Goal: Task Accomplishment & Management: Use online tool/utility

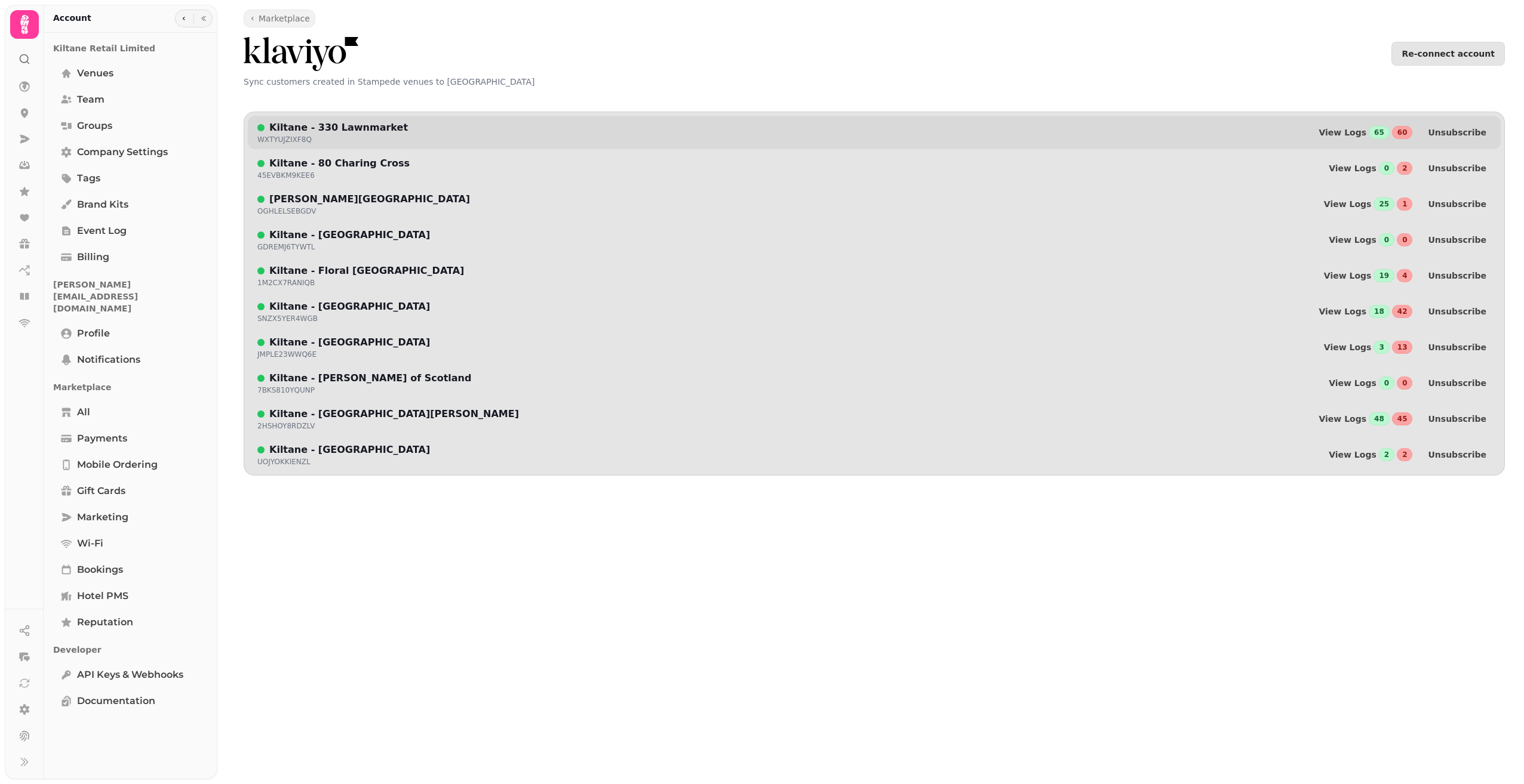
click at [304, 128] on p "Kiltane - 330 Lawnmarket" at bounding box center [339, 128] width 139 height 14
click at [1343, 136] on span "View Logs" at bounding box center [1342, 132] width 48 height 9
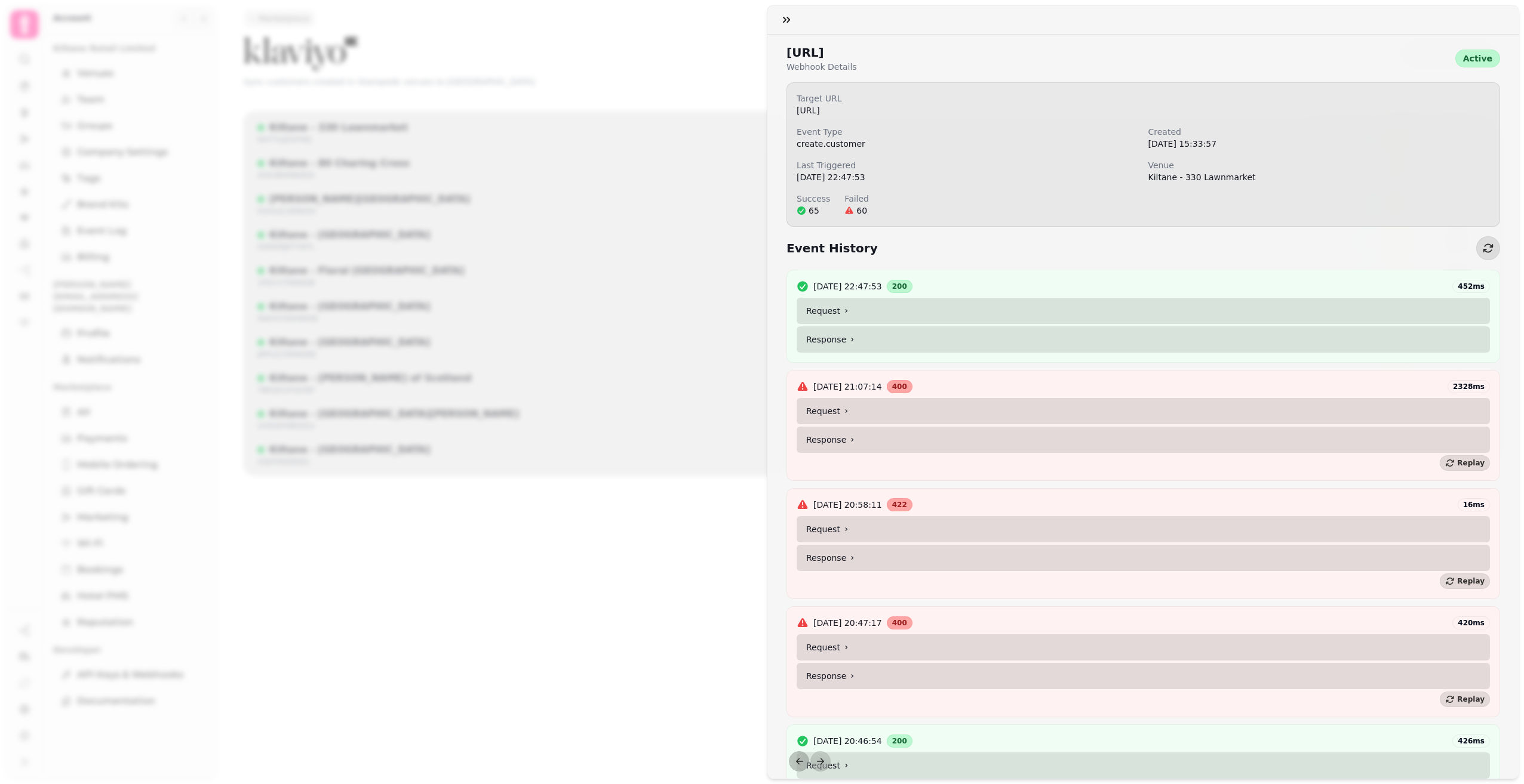
click at [862, 442] on summary "Response" at bounding box center [1143, 439] width 693 height 26
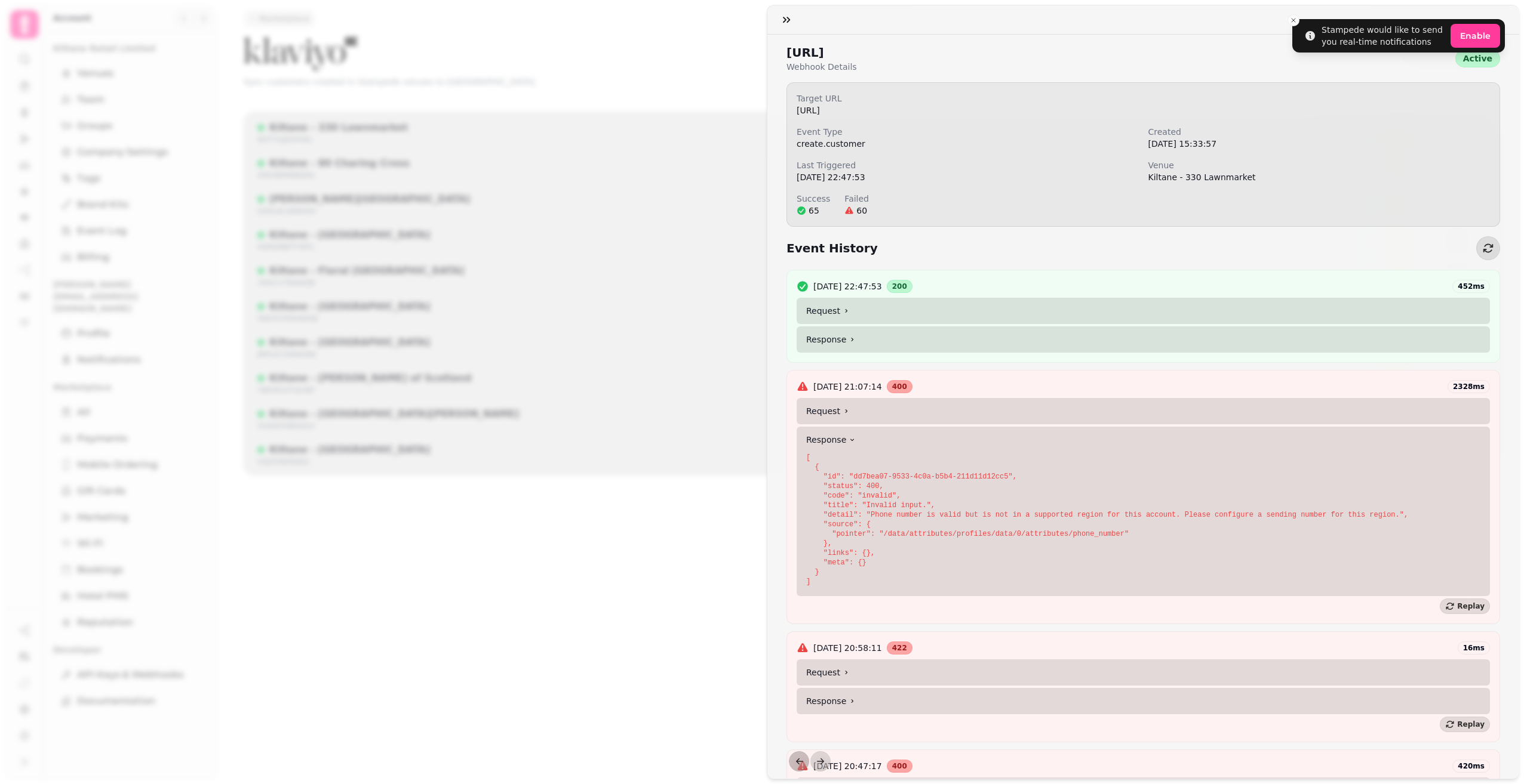
click at [862, 442] on summary "Response" at bounding box center [1143, 439] width 693 height 26
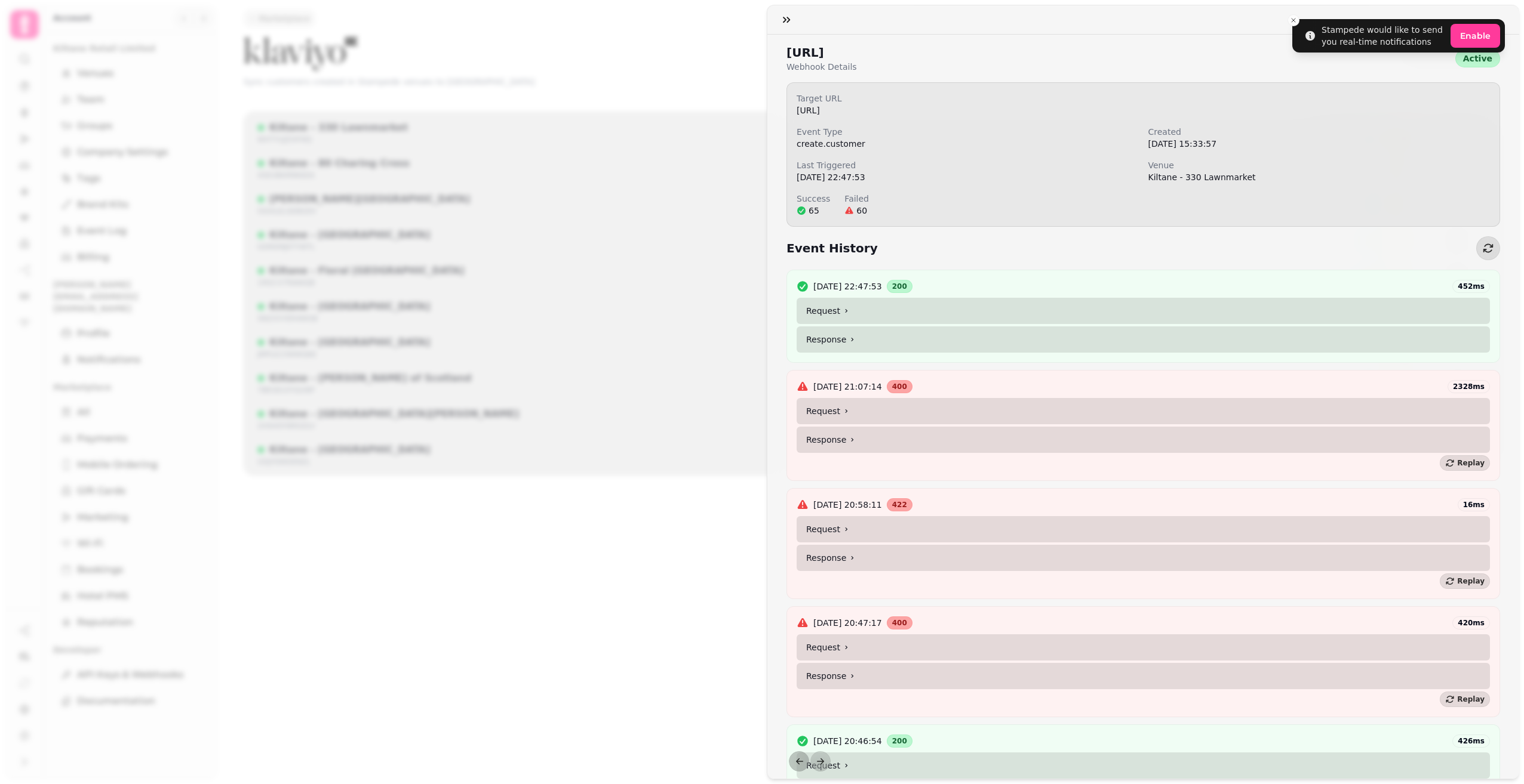
click at [862, 411] on summary "Request" at bounding box center [1143, 411] width 693 height 26
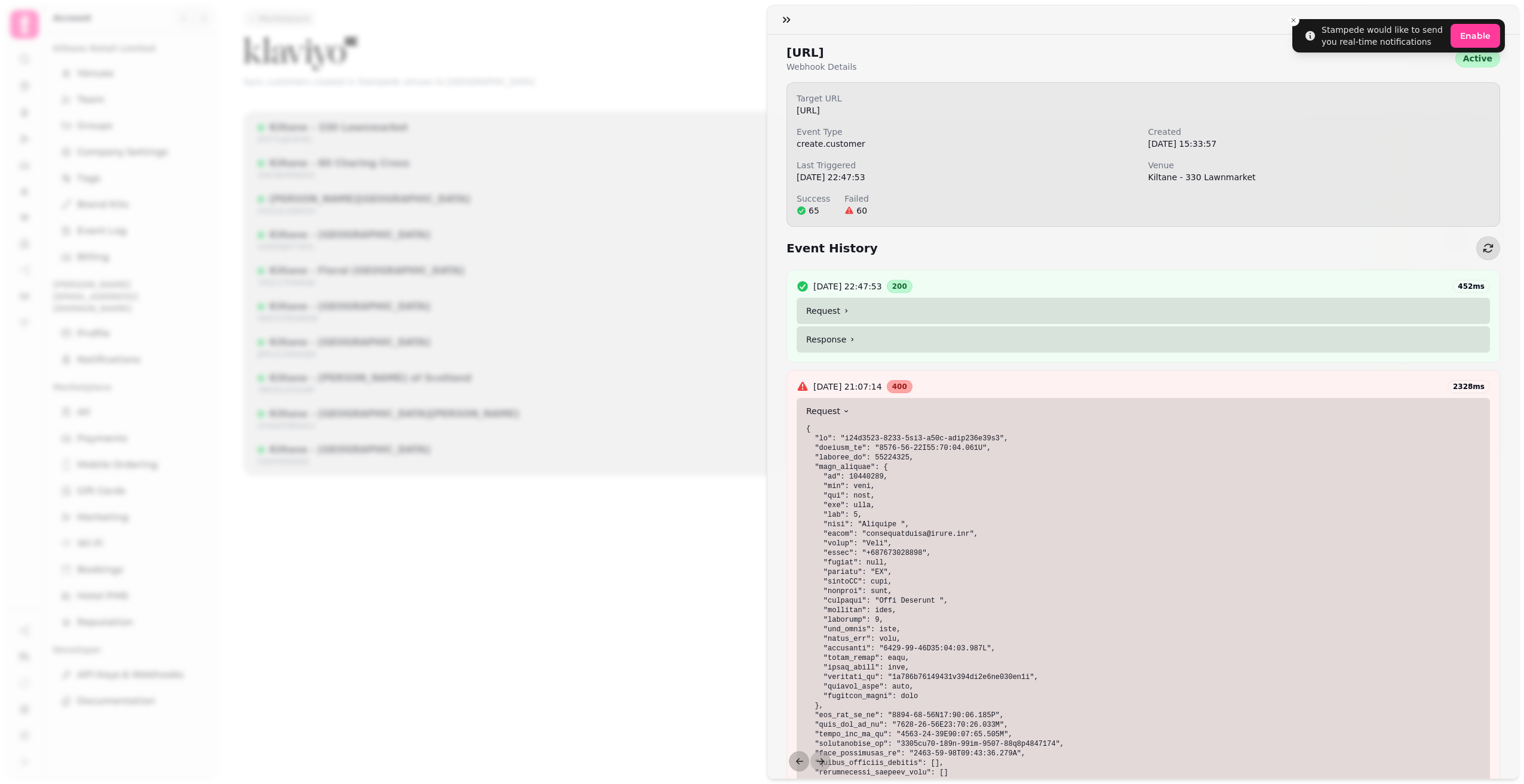
click at [862, 411] on summary "Request" at bounding box center [1143, 411] width 693 height 26
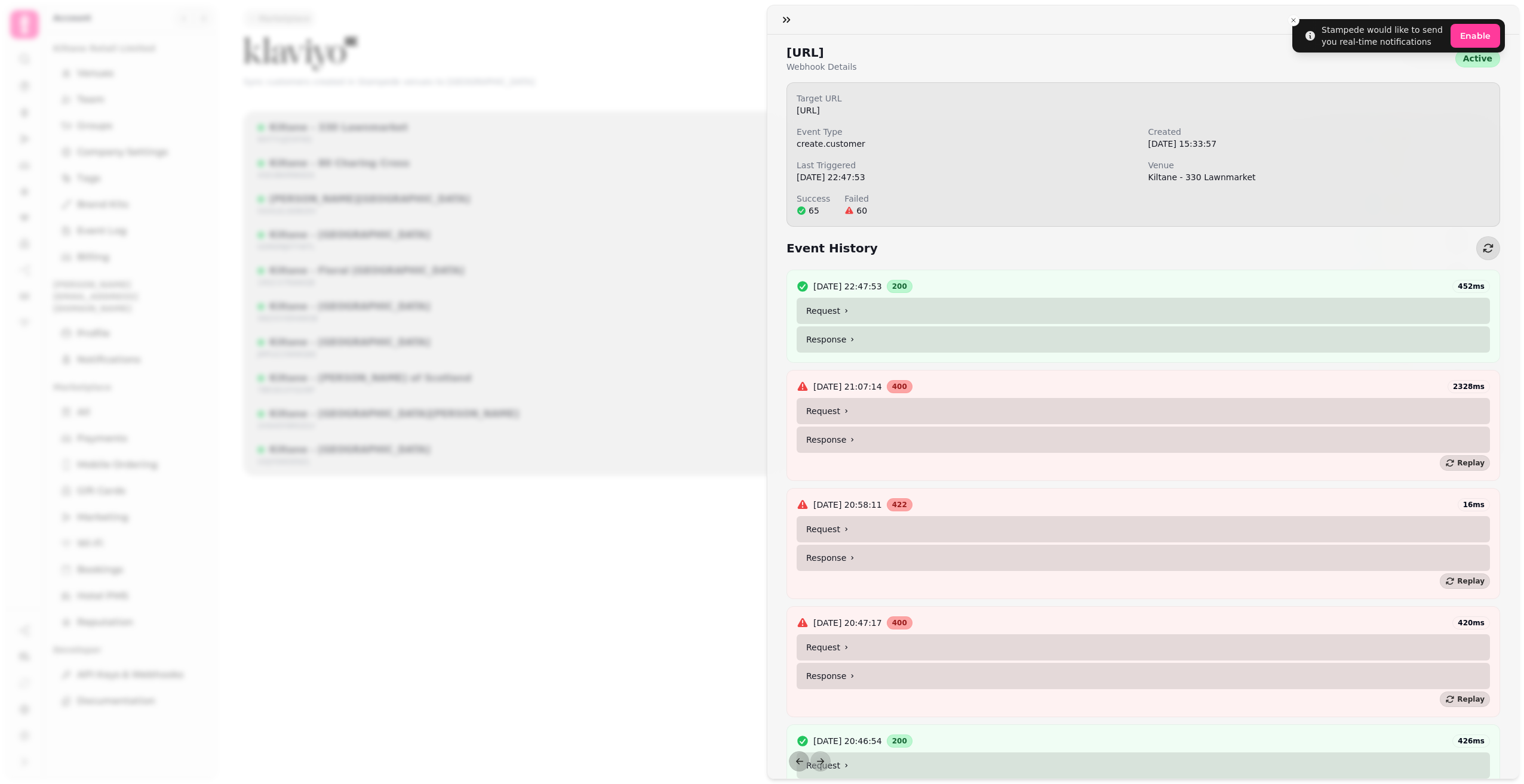
click at [863, 429] on summary "Response" at bounding box center [1143, 439] width 693 height 26
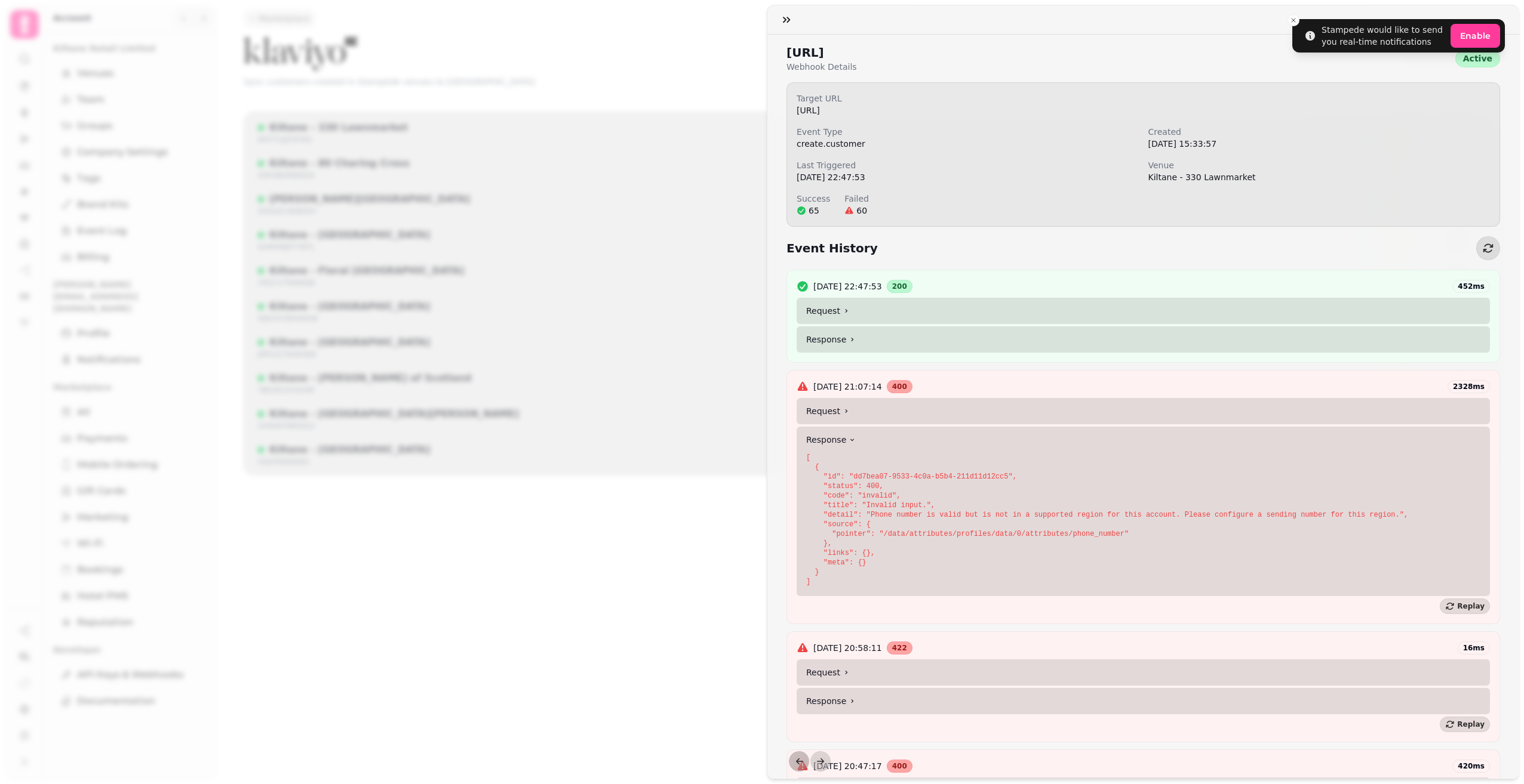
click at [867, 442] on summary "Response" at bounding box center [1143, 439] width 693 height 26
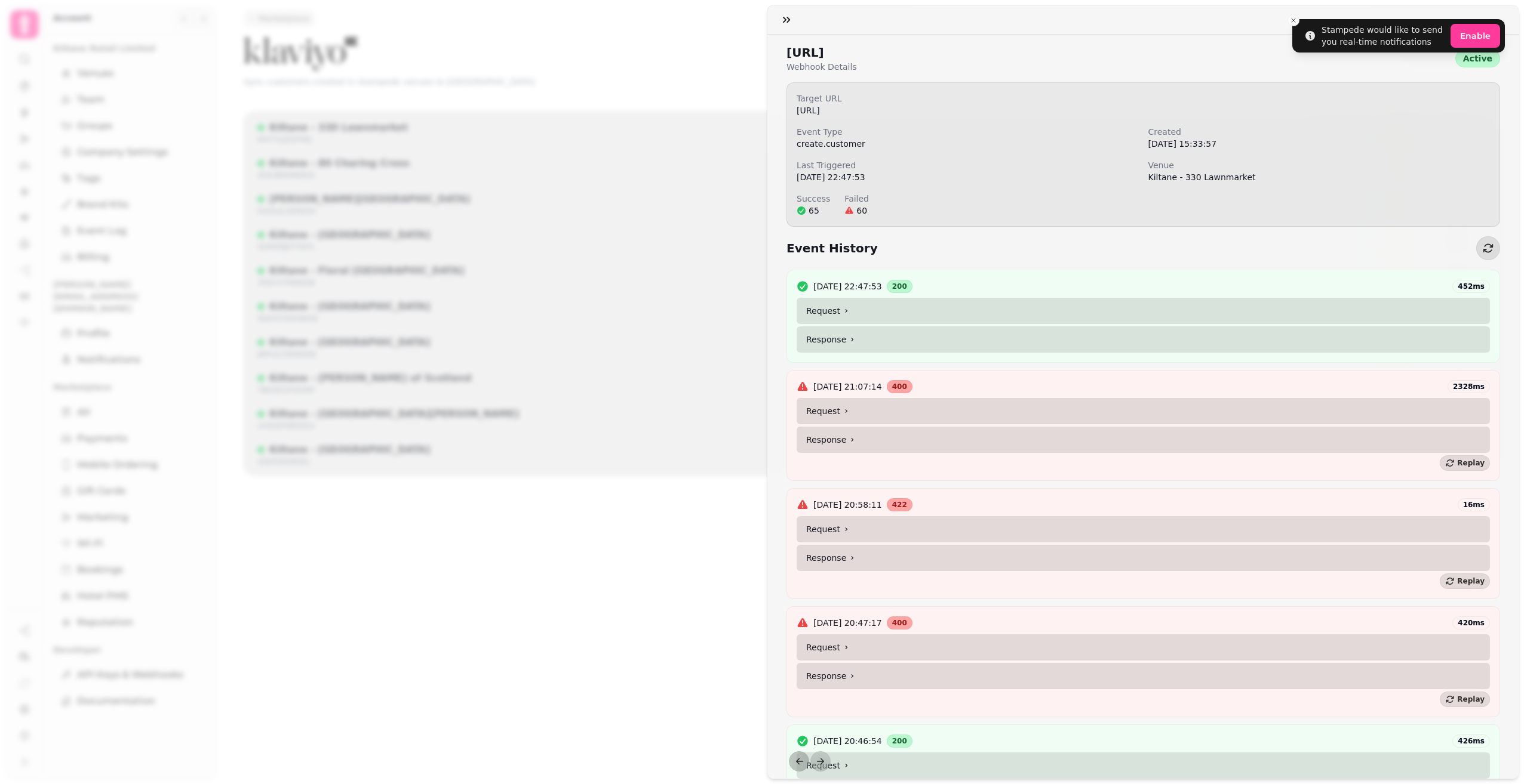
click at [867, 423] on summary "Request" at bounding box center [1143, 411] width 693 height 26
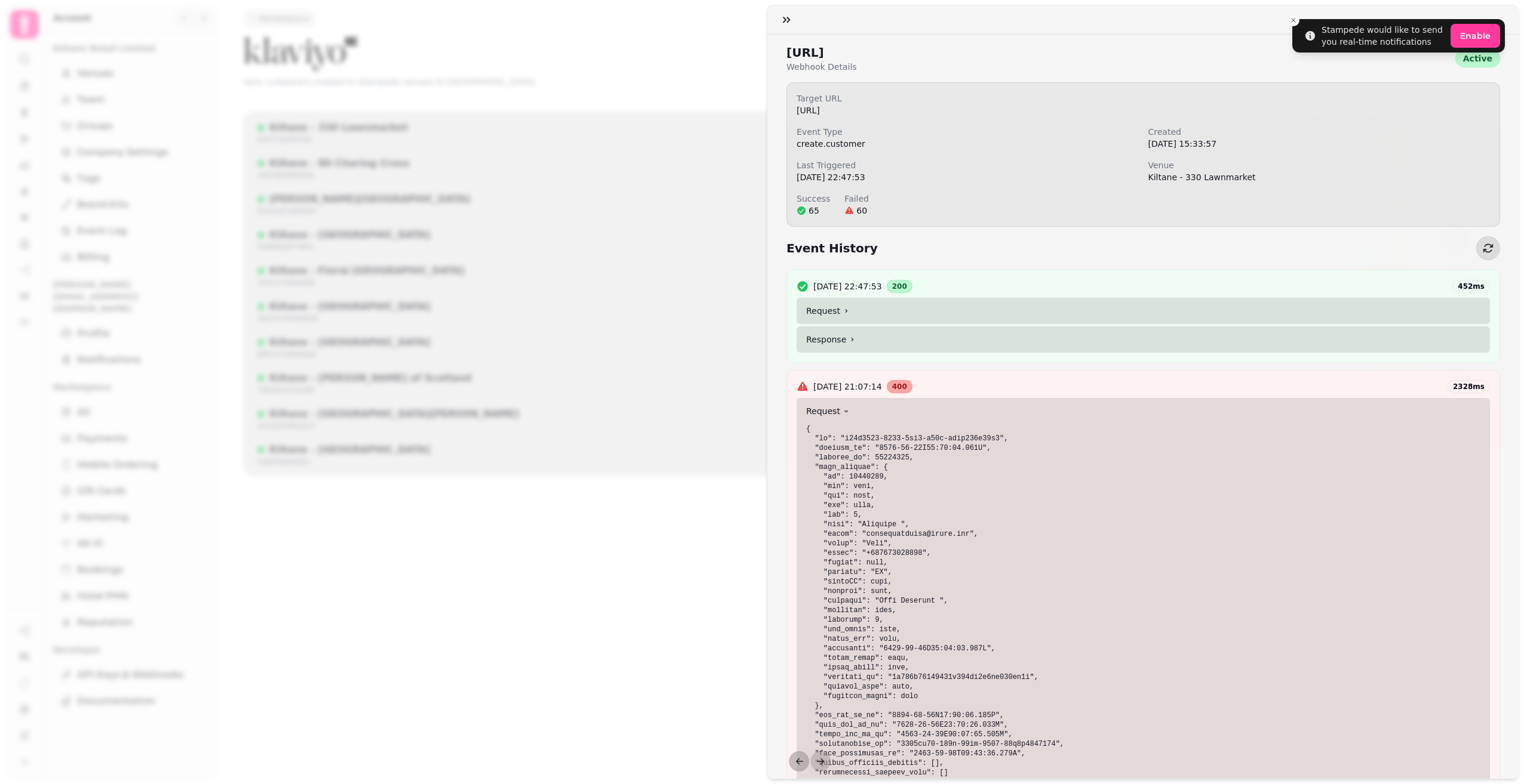
click at [868, 419] on summary "Request" at bounding box center [1143, 411] width 693 height 26
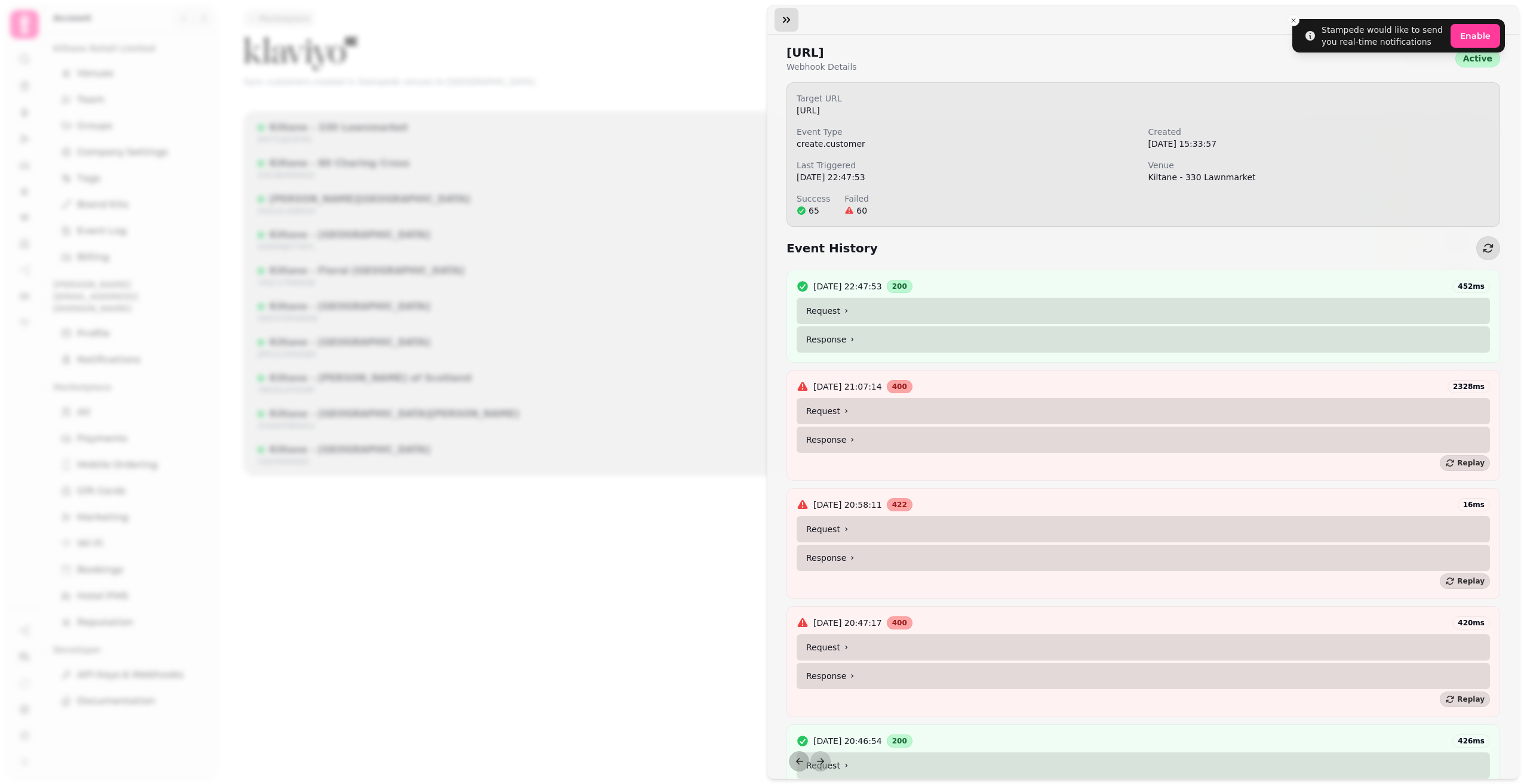
click at [784, 17] on icon "button" at bounding box center [786, 19] width 12 height 12
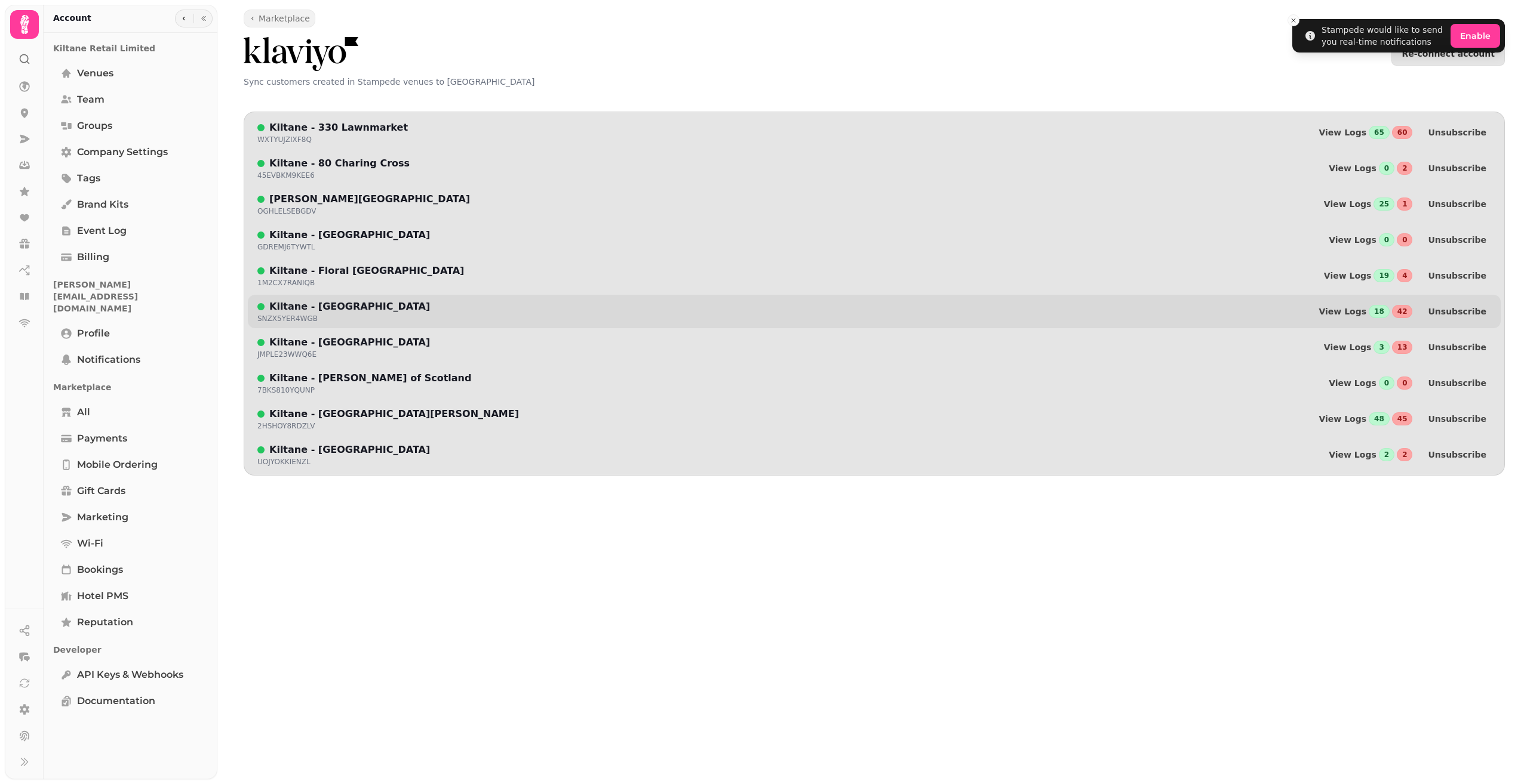
click at [301, 313] on div "Kiltane - [GEOGRAPHIC_DATA] SNZX5YER4WGB" at bounding box center [344, 312] width 173 height 24
click at [1361, 311] on span "View Logs" at bounding box center [1342, 312] width 48 height 9
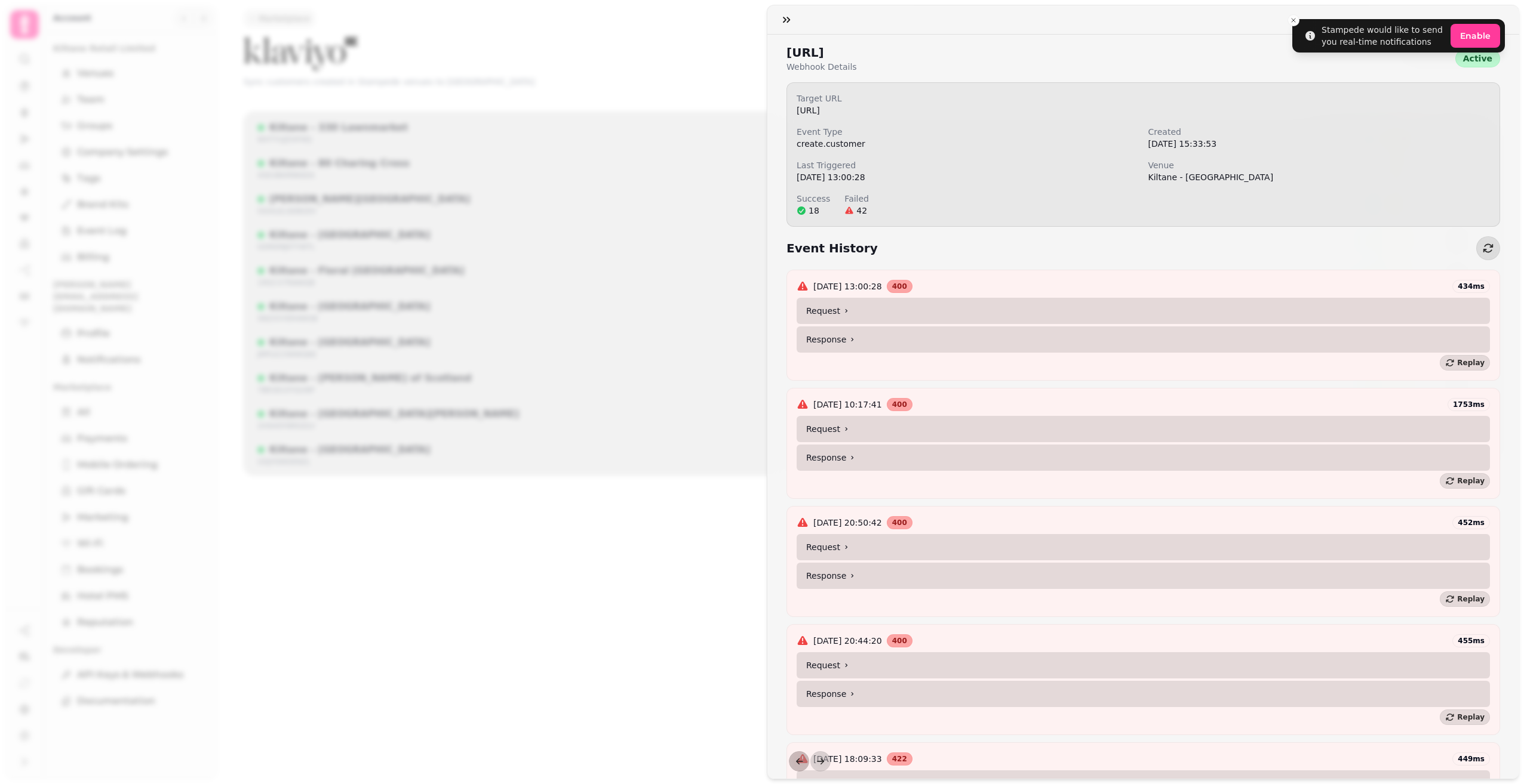
click at [878, 457] on summary "Response" at bounding box center [1143, 457] width 693 height 26
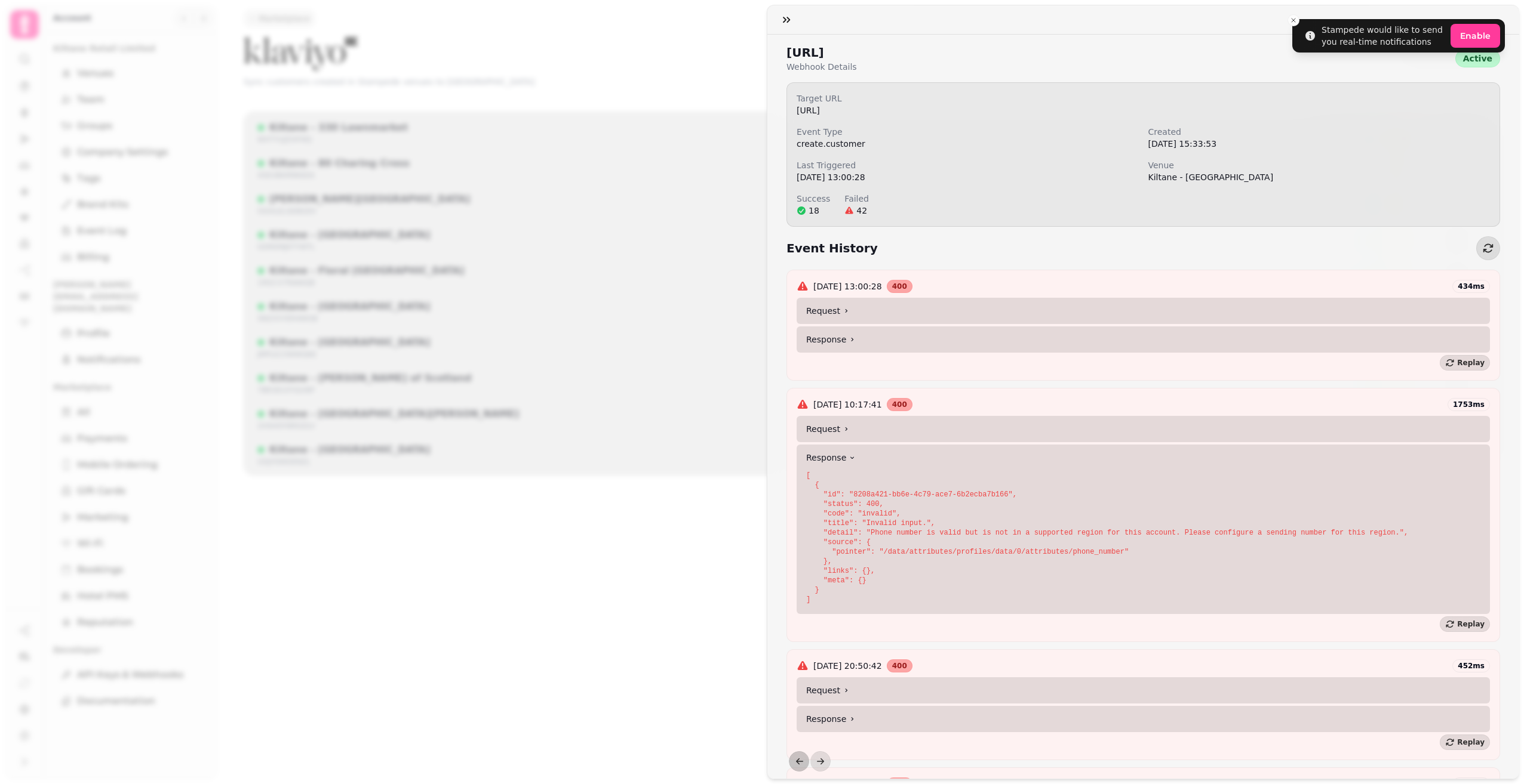
click at [851, 419] on summary "Request" at bounding box center [1143, 429] width 693 height 26
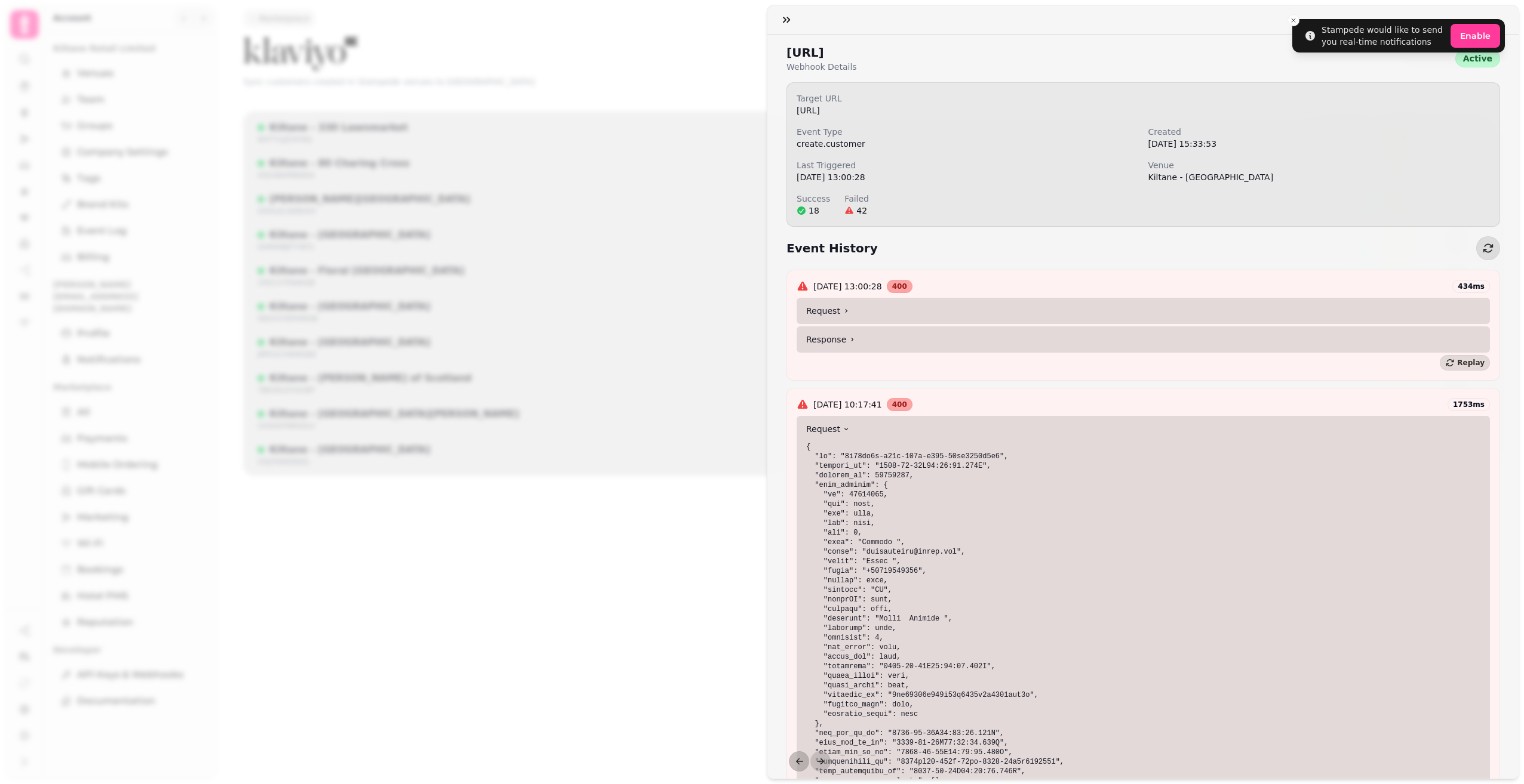
click at [851, 419] on summary "Request" at bounding box center [1143, 429] width 693 height 26
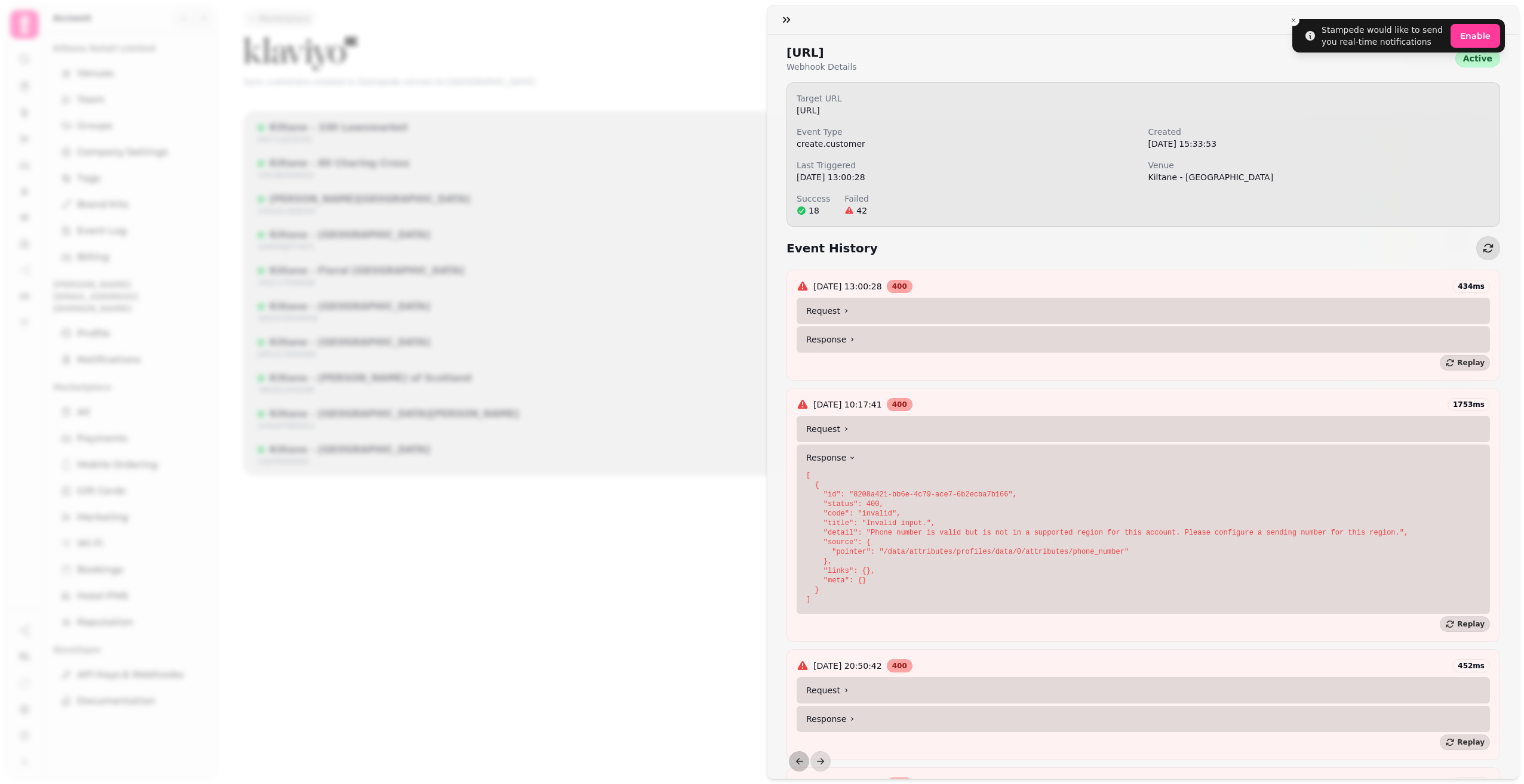
click at [864, 310] on summary "Request" at bounding box center [1143, 311] width 693 height 26
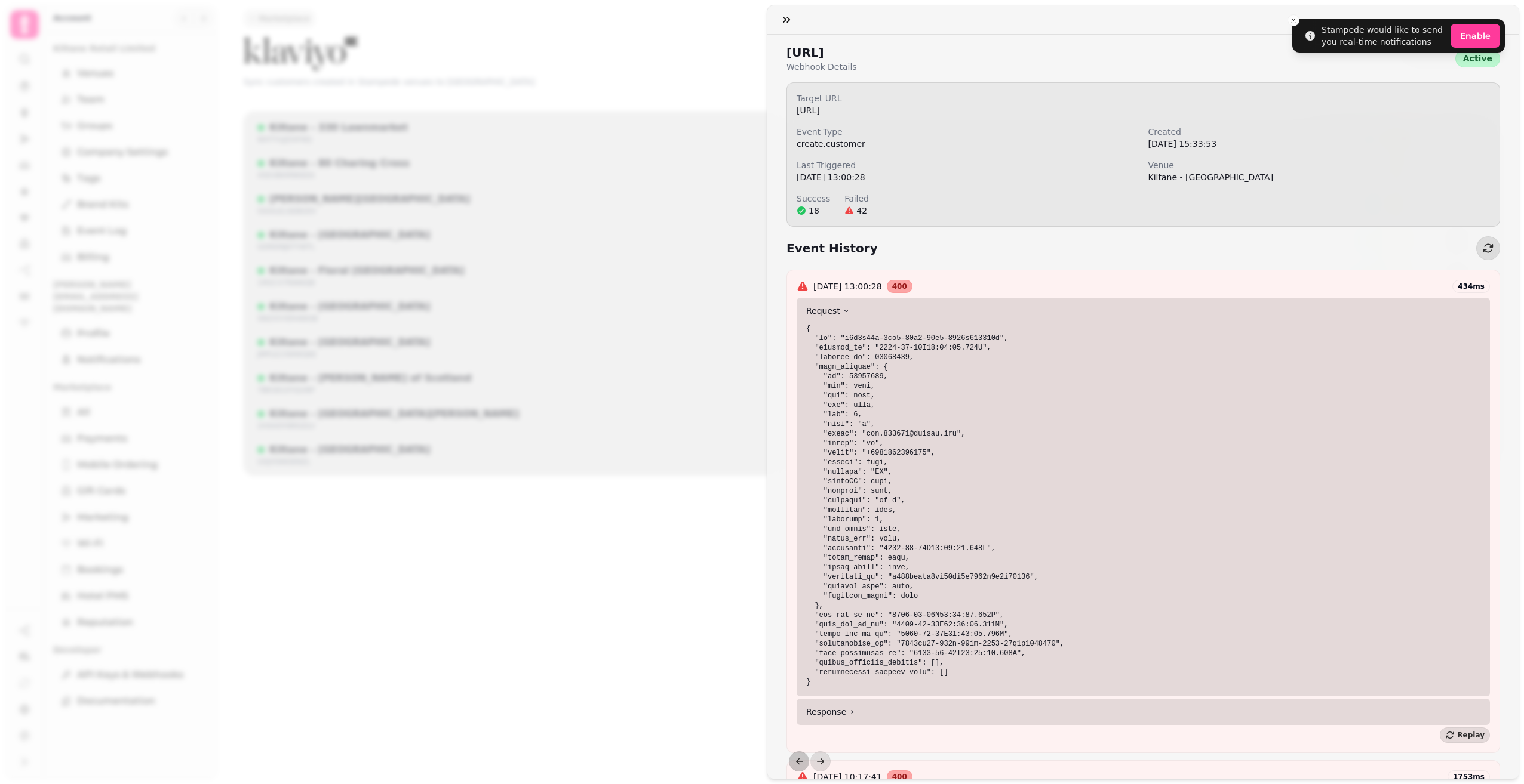
click at [864, 309] on summary "Request" at bounding box center [1143, 311] width 693 height 26
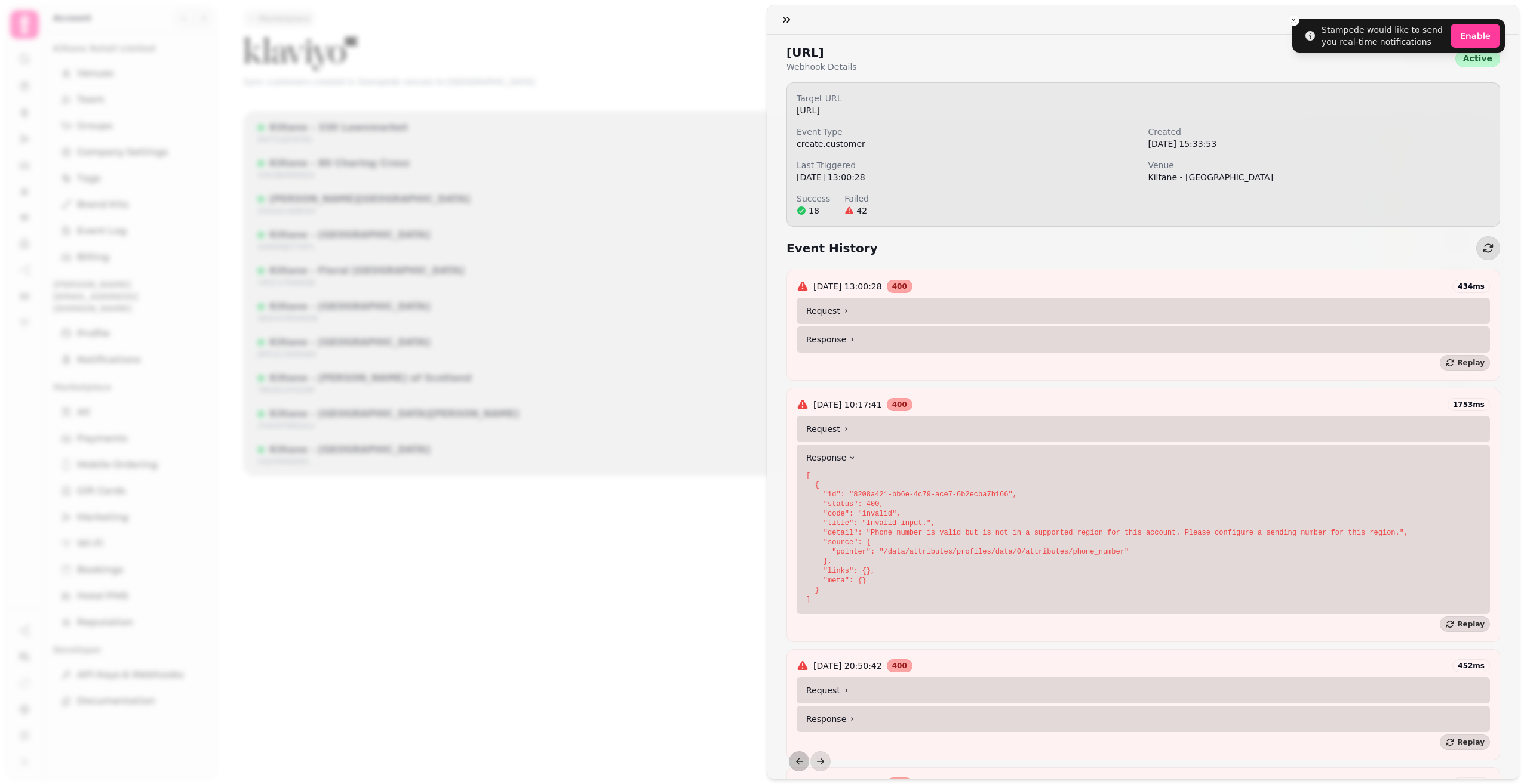
click at [785, 2] on div at bounding box center [762, 392] width 1524 height 784
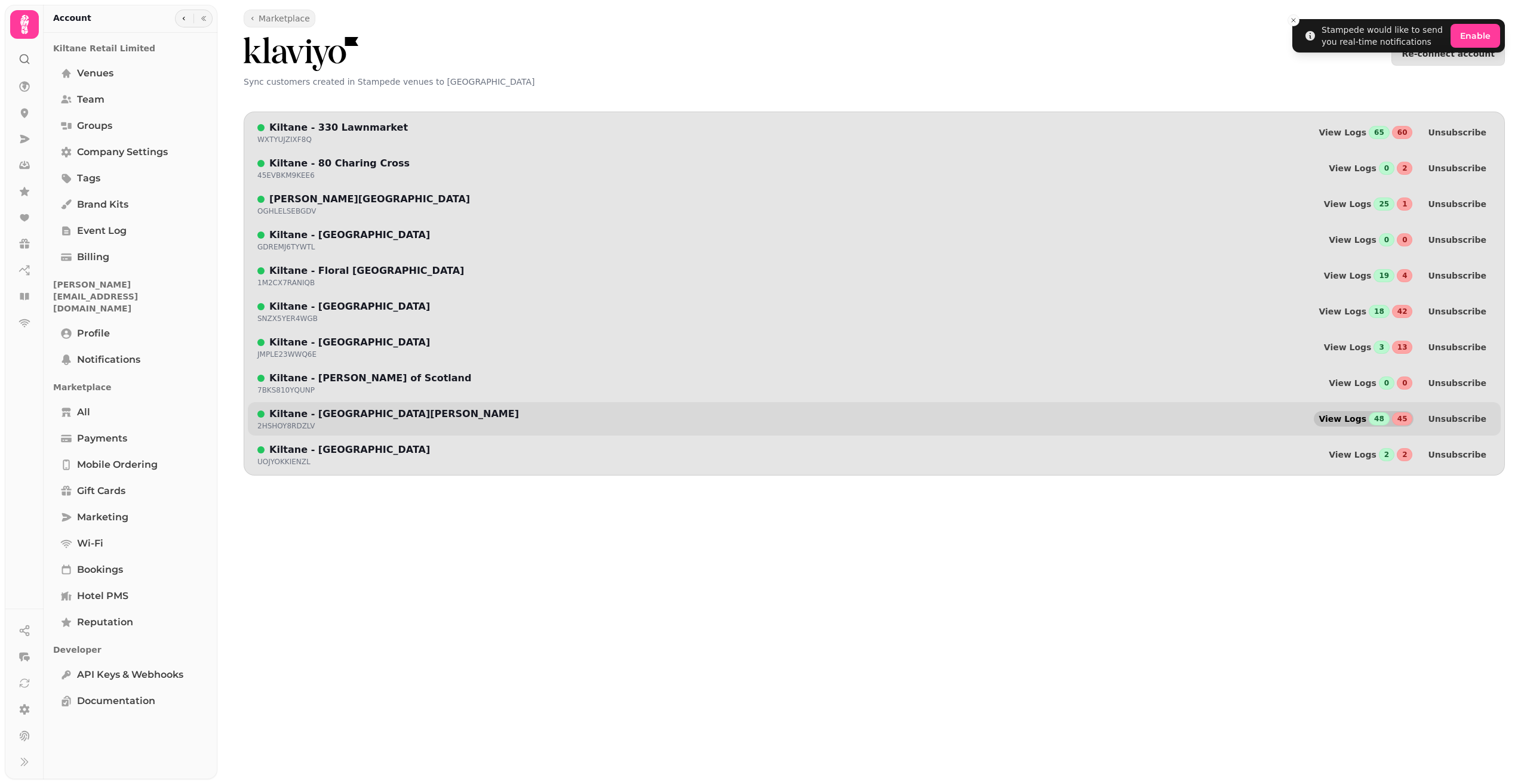
click at [1362, 420] on span "View Logs" at bounding box center [1342, 419] width 48 height 9
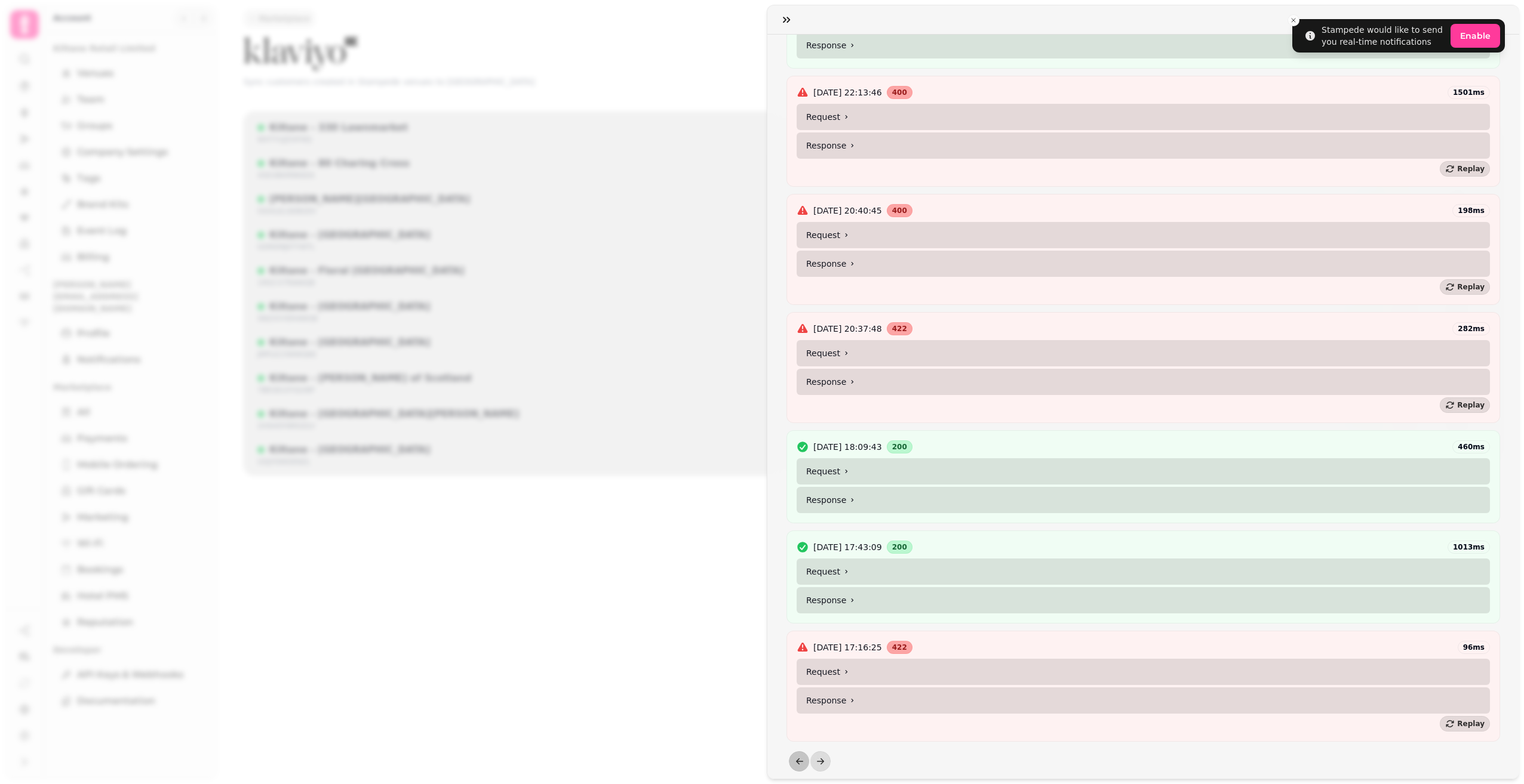
scroll to position [622, 0]
click at [792, 22] on button "button" at bounding box center [787, 20] width 24 height 24
